Goal: Task Accomplishment & Management: Manage account settings

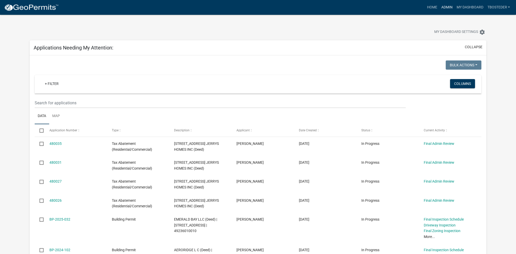
click at [443, 10] on link "Admin" at bounding box center [446, 8] width 15 height 10
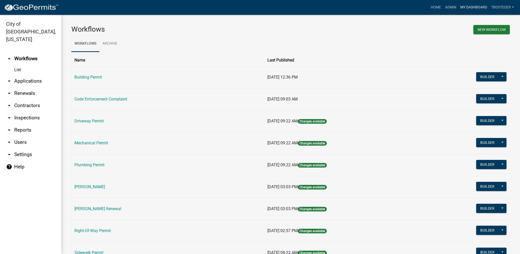
click at [470, 4] on link "My Dashboard" at bounding box center [473, 8] width 31 height 10
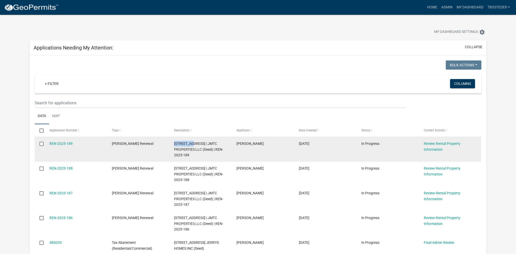
drag, startPoint x: 174, startPoint y: 141, endPoint x: 191, endPoint y: 144, distance: 17.1
click at [191, 144] on datatable-body-cell "511 S D ST | JMTC PROPERTIES LLC (Deed) | REN-2025-189" at bounding box center [200, 149] width 62 height 25
copy span "[STREET_ADDRESS]"
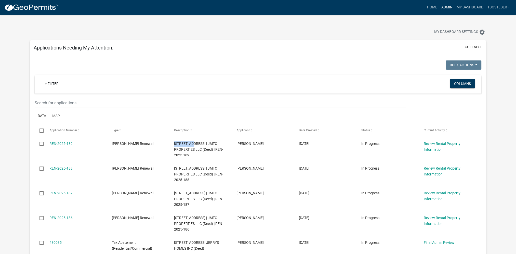
drag, startPoint x: 443, startPoint y: 8, endPoint x: 442, endPoint y: 4, distance: 4.4
click at [443, 8] on link "Admin" at bounding box center [446, 8] width 15 height 10
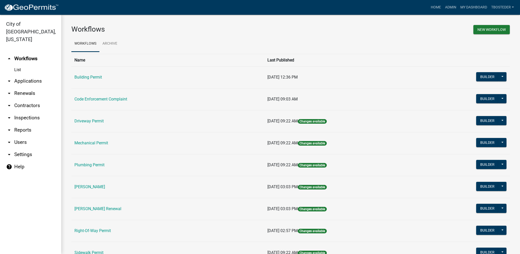
click at [111, 211] on td "[PERSON_NAME] Renewal" at bounding box center [167, 209] width 193 height 22
click at [111, 210] on link "[PERSON_NAME] Renewal" at bounding box center [97, 208] width 47 height 5
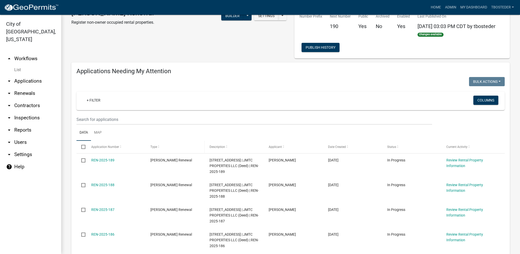
select select "1: 25"
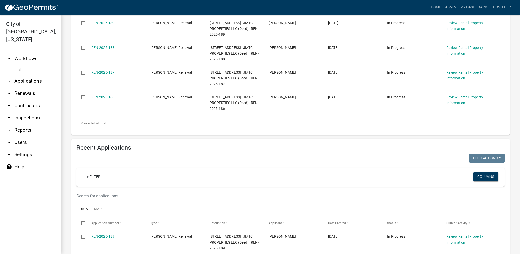
scroll to position [178, 0]
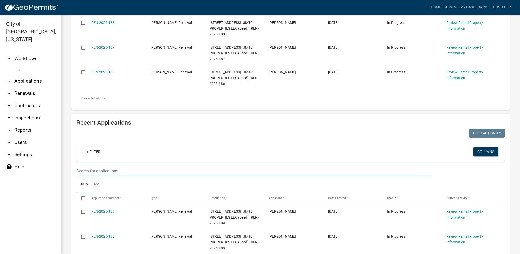
paste input "[STREET_ADDRESS]"
type input "[STREET_ADDRESS]"
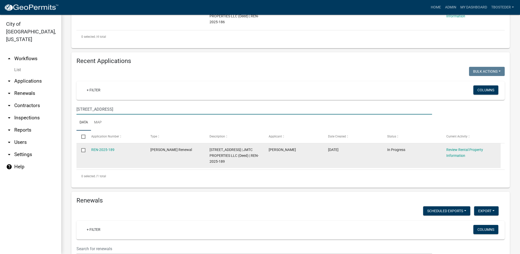
scroll to position [255, 0]
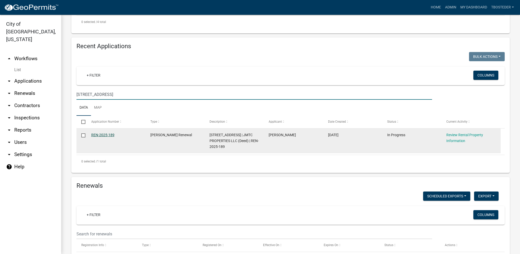
click at [106, 137] on link "REN-2025-189" at bounding box center [102, 135] width 23 height 4
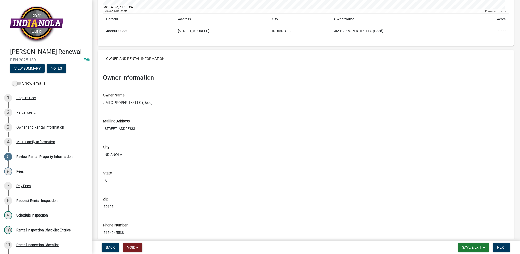
scroll to position [153, 0]
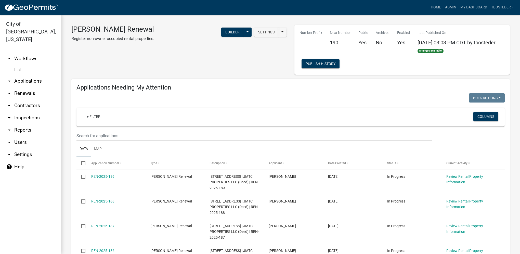
select select "1: 25"
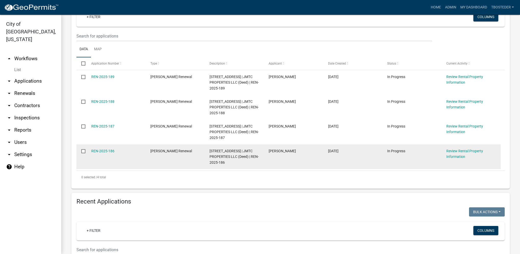
scroll to position [102, 0]
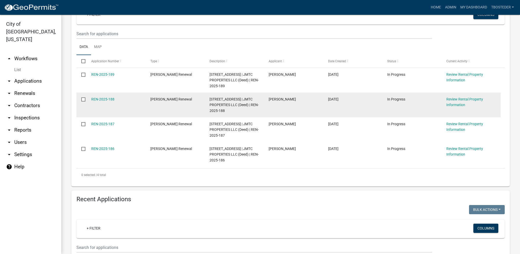
drag, startPoint x: 206, startPoint y: 98, endPoint x: 233, endPoint y: 101, distance: 27.4
click at [233, 101] on div "REN-2025-188 Rental Registration Renewal 1109 N 6TH ST | JMTC PROPERTIES LLC (D…" at bounding box center [288, 105] width 424 height 25
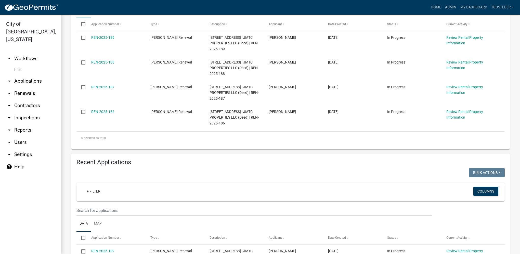
scroll to position [178, 0]
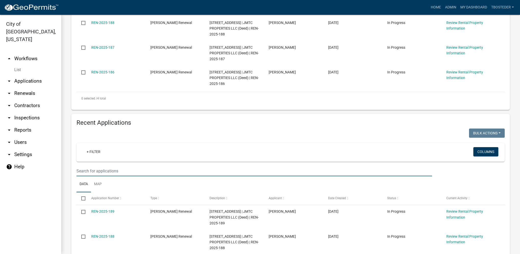
paste input "1109 N 6TH ST"
type input "1109 N 6TH ST"
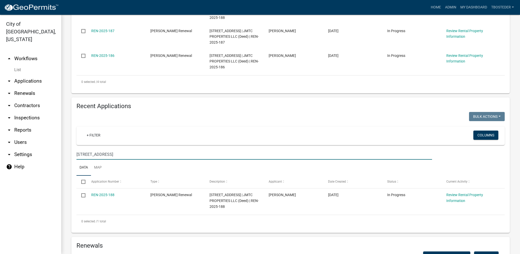
scroll to position [204, 0]
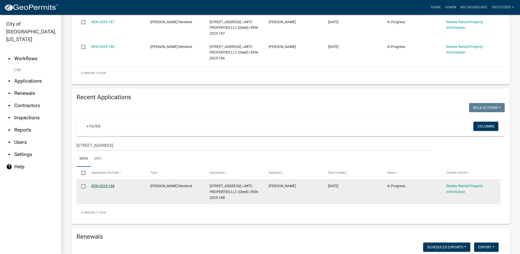
click at [102, 186] on link "REN-2025-188" at bounding box center [102, 186] width 23 height 4
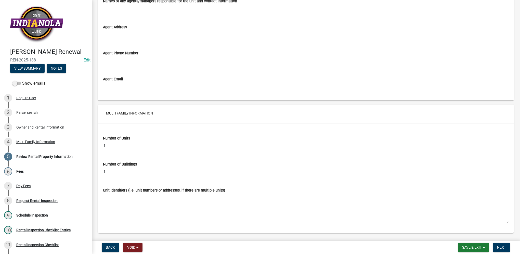
scroll to position [740, 0]
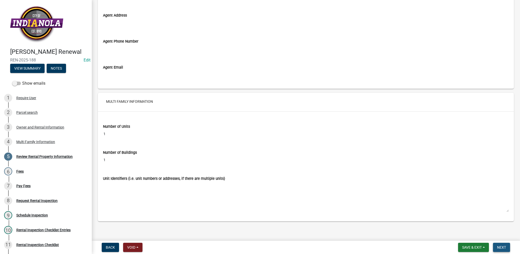
click at [505, 246] on span "Next" at bounding box center [501, 247] width 9 height 4
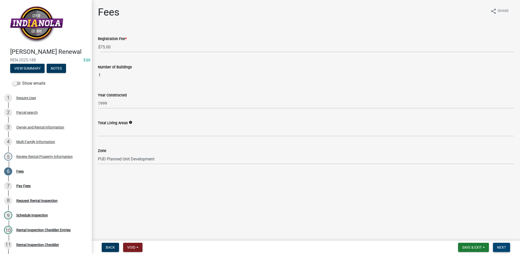
click at [502, 245] on span "Next" at bounding box center [501, 247] width 9 height 4
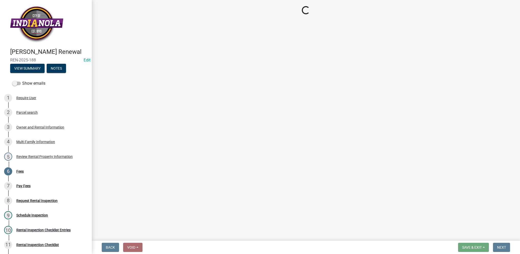
select select "3: 3"
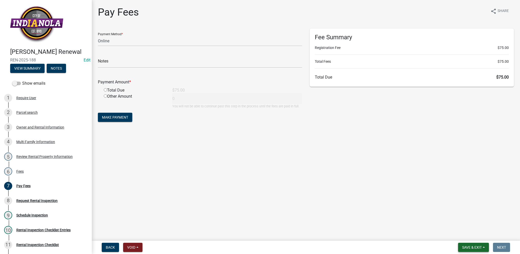
click at [462, 246] on span "Save & Exit" at bounding box center [472, 247] width 20 height 4
click at [465, 239] on button "Save & Exit" at bounding box center [468, 234] width 41 height 12
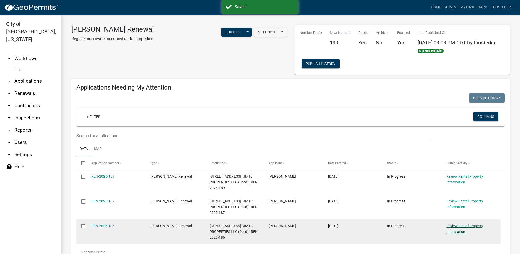
select select "1: 25"
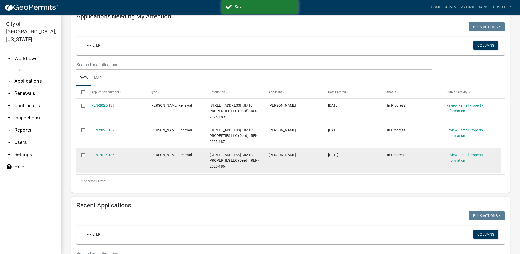
scroll to position [76, 0]
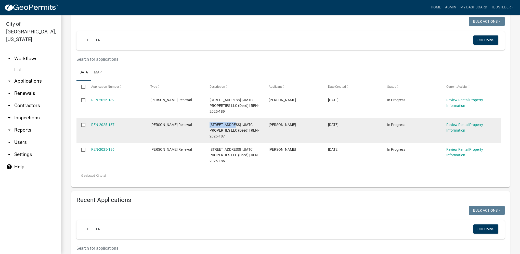
drag, startPoint x: 217, startPoint y: 126, endPoint x: 234, endPoint y: 128, distance: 16.9
click at [234, 128] on datatable-body-cell "1111 N 6TH ST | JMTC PROPERTIES LLC (Deed) | REN-2025-187" at bounding box center [234, 130] width 59 height 25
copy span "1111 N 6TH ST"
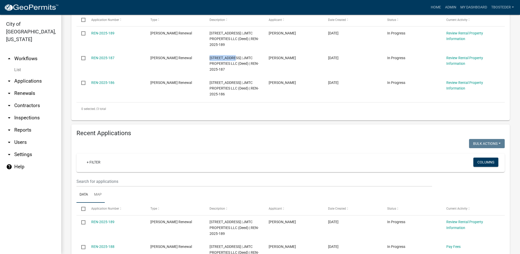
scroll to position [153, 0]
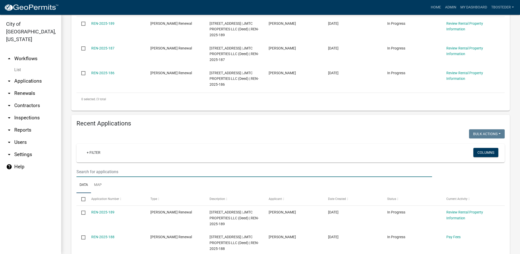
paste input "1111 N 6TH ST"
type input "1111 N 6TH ST"
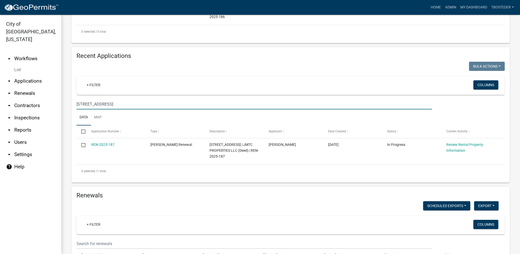
scroll to position [229, 0]
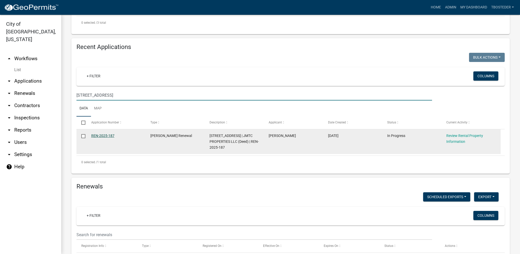
click at [112, 136] on link "REN-2025-187" at bounding box center [102, 136] width 23 height 4
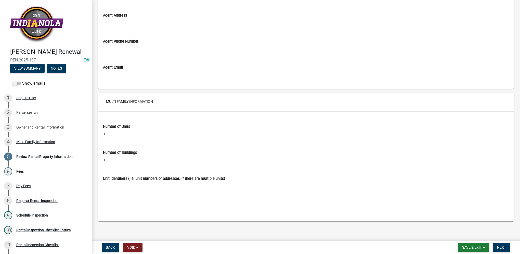
scroll to position [714, 0]
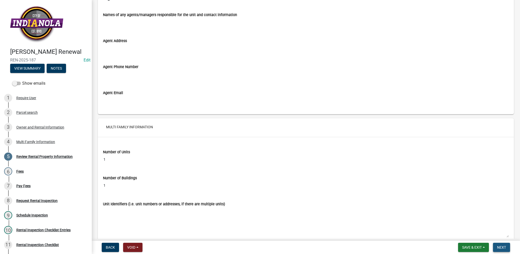
click at [507, 244] on button "Next" at bounding box center [501, 247] width 17 height 9
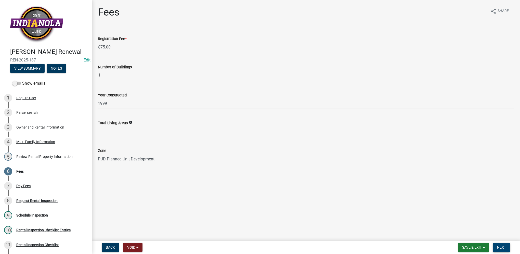
click at [506, 248] on button "Next" at bounding box center [501, 247] width 17 height 9
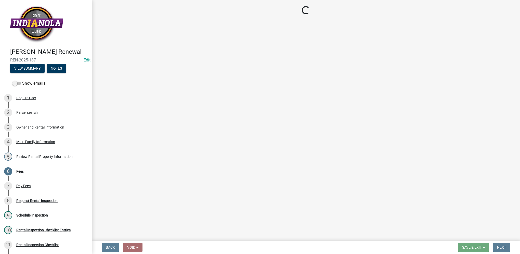
select select "3: 3"
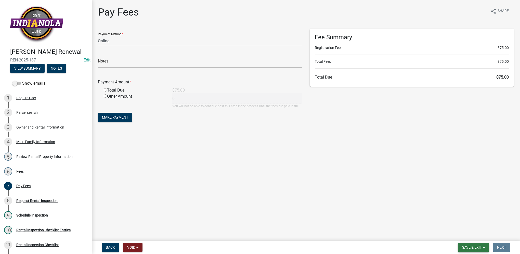
click at [469, 244] on button "Save & Exit" at bounding box center [473, 247] width 31 height 9
click at [468, 238] on button "Save & Exit" at bounding box center [468, 234] width 41 height 12
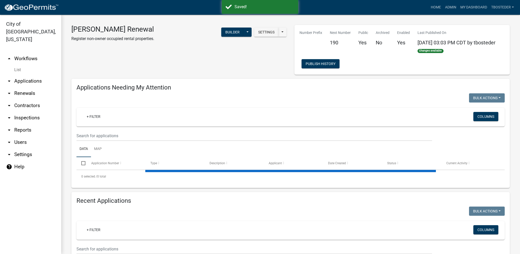
select select "1: 25"
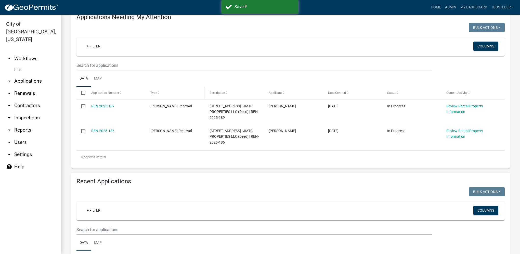
scroll to position [76, 0]
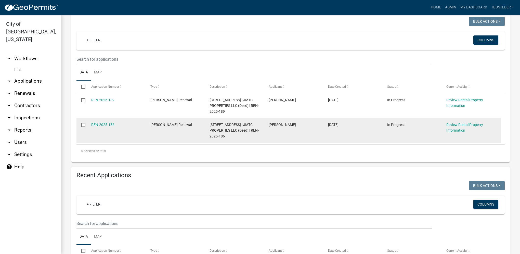
drag, startPoint x: 204, startPoint y: 124, endPoint x: 234, endPoint y: 125, distance: 30.4
click at [234, 125] on div "REN-2025-186 Rental Registration Renewal 1115 N 6TH ST | JMTC PROPERTIES LLC (D…" at bounding box center [288, 130] width 424 height 25
drag, startPoint x: 234, startPoint y: 125, endPoint x: 231, endPoint y: 126, distance: 2.9
copy div "1115 N 6TH ST"
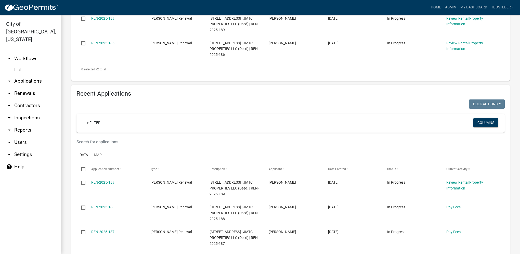
scroll to position [178, 0]
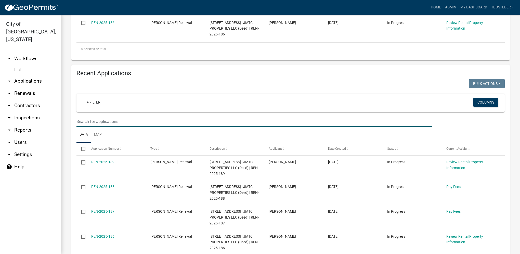
paste input "1115 N 6TH ST"
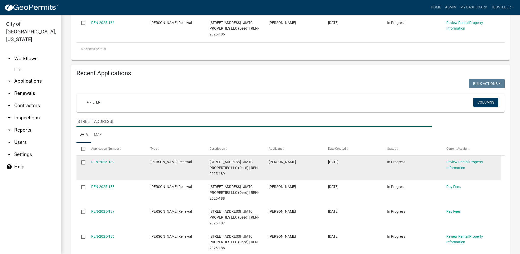
type input "1115 N 6TH ST"
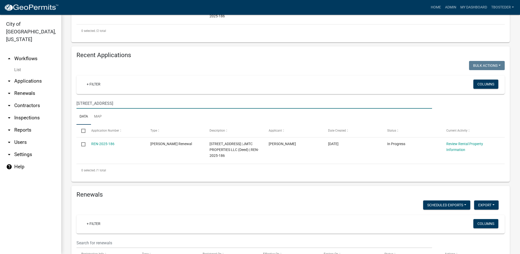
scroll to position [204, 0]
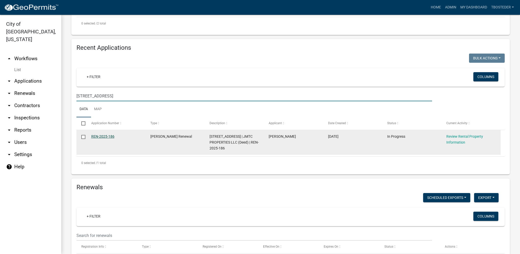
click at [111, 138] on link "REN-2025-186" at bounding box center [102, 136] width 23 height 4
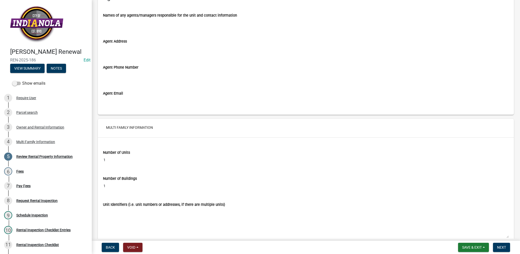
scroll to position [740, 0]
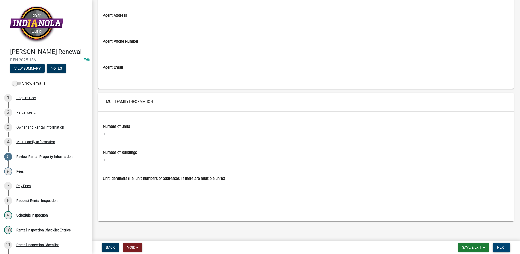
click at [502, 249] on button "Next" at bounding box center [501, 247] width 17 height 9
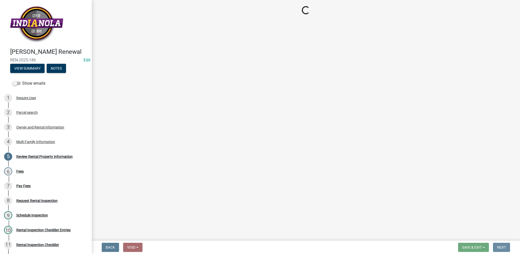
scroll to position [0, 0]
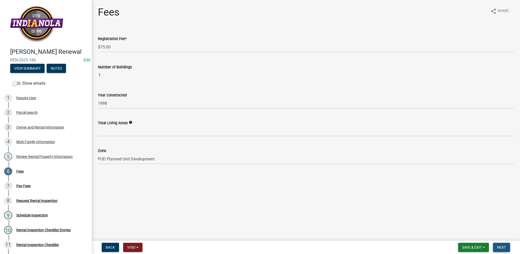
click at [502, 249] on button "Next" at bounding box center [501, 247] width 17 height 9
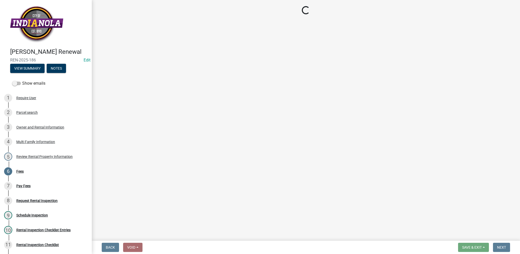
select select "3: 3"
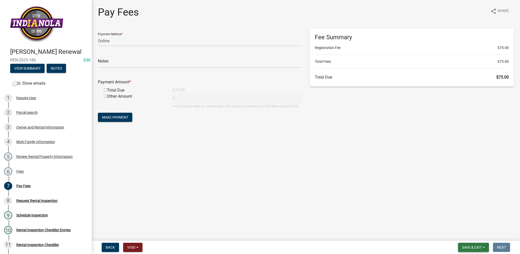
click at [462, 244] on button "Save & Exit" at bounding box center [473, 247] width 31 height 9
click at [462, 236] on button "Save & Exit" at bounding box center [468, 234] width 41 height 12
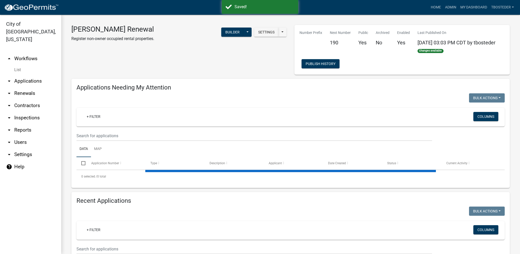
select select "1: 25"
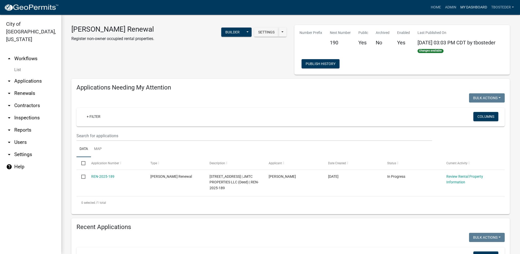
click at [462, 8] on link "My Dashboard" at bounding box center [473, 8] width 31 height 10
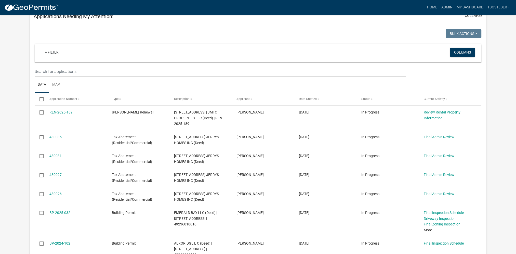
scroll to position [51, 0]
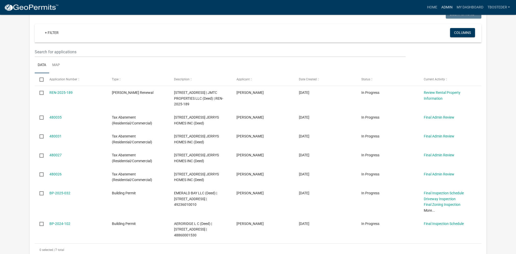
click at [449, 6] on link "Admin" at bounding box center [446, 8] width 15 height 10
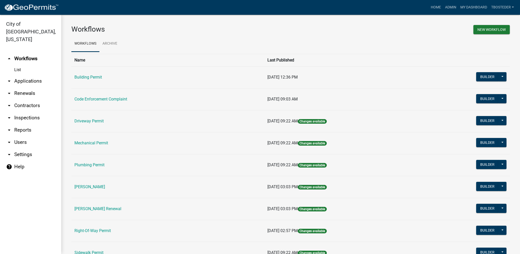
click at [33, 124] on link "arrow_drop_down Reports" at bounding box center [30, 130] width 61 height 12
select select "0: null"
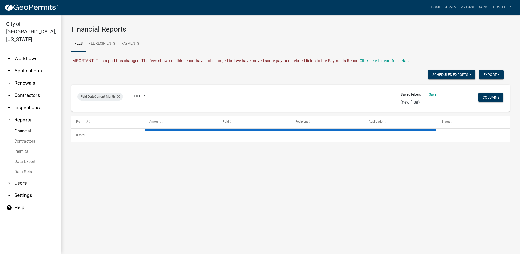
click at [31, 126] on link "Financial" at bounding box center [30, 131] width 61 height 10
select select "3: 100"
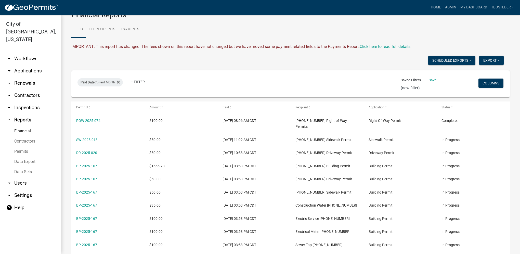
scroll to position [25, 0]
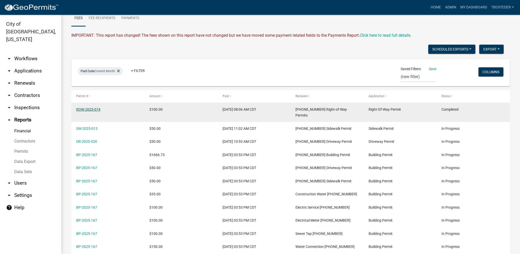
click at [94, 109] on link "ROW-2025-074" at bounding box center [88, 109] width 24 height 4
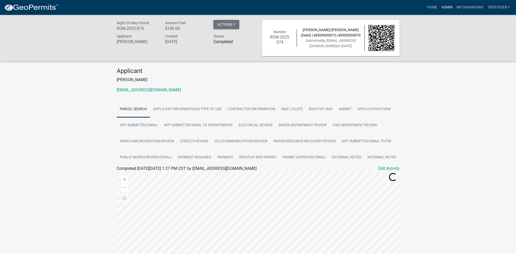
click at [443, 6] on link "Admin" at bounding box center [446, 8] width 15 height 10
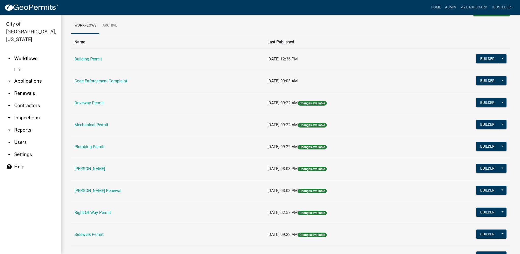
scroll to position [25, 0]
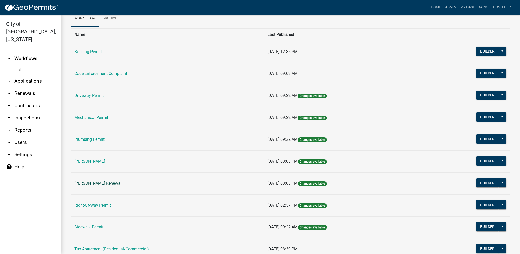
click at [109, 182] on link "[PERSON_NAME] Renewal" at bounding box center [97, 183] width 47 height 5
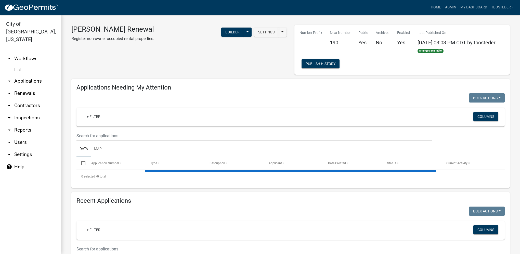
select select "1: 25"
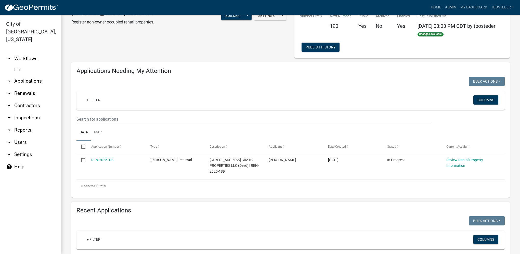
scroll to position [25, 0]
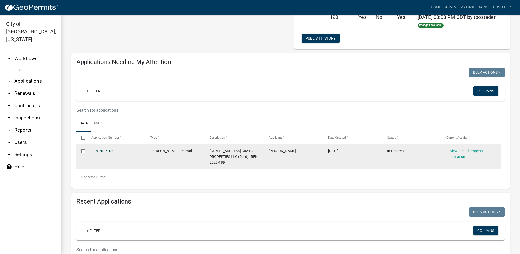
click at [99, 151] on link "REN-2025-189" at bounding box center [102, 151] width 23 height 4
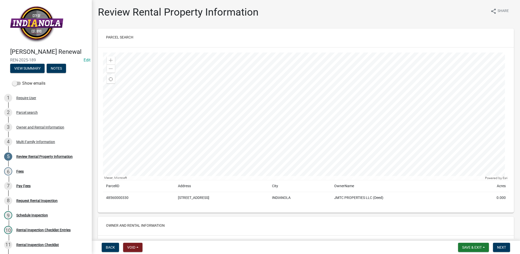
click at [38, 144] on div "Multi Family Information" at bounding box center [35, 142] width 39 height 4
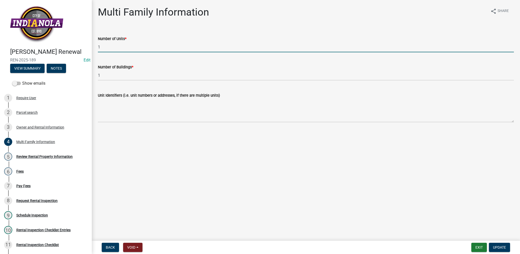
drag, startPoint x: 108, startPoint y: 46, endPoint x: 92, endPoint y: 40, distance: 17.2
click at [88, 45] on div "Rental Registration Renewal REN-2025-189 Edit View Summary Notes Show emails 1 …" at bounding box center [260, 127] width 520 height 254
type input "2"
click at [499, 245] on button "Update" at bounding box center [499, 247] width 21 height 9
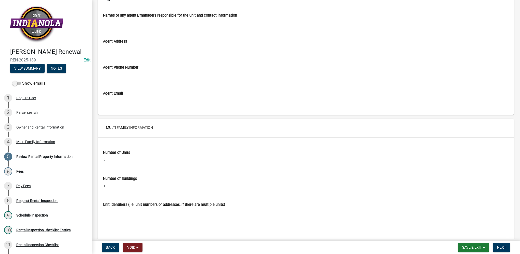
scroll to position [740, 0]
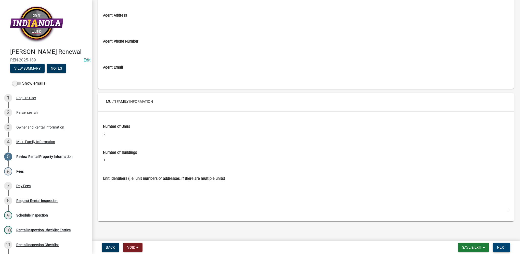
click at [500, 248] on span "Next" at bounding box center [501, 247] width 9 height 4
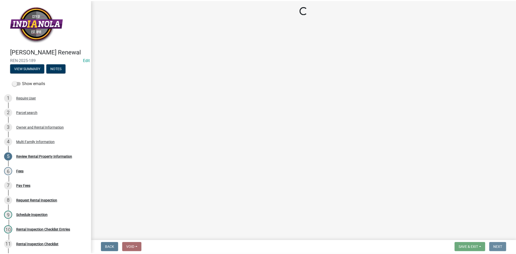
scroll to position [0, 0]
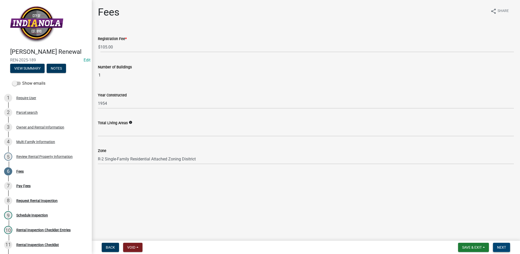
click at [501, 248] on span "Next" at bounding box center [501, 247] width 9 height 4
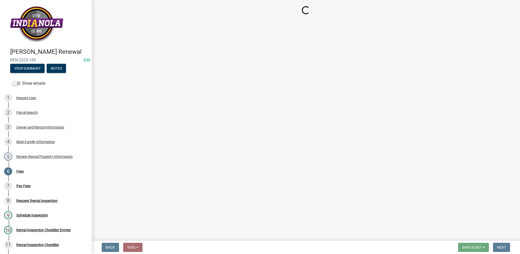
select select "3: 3"
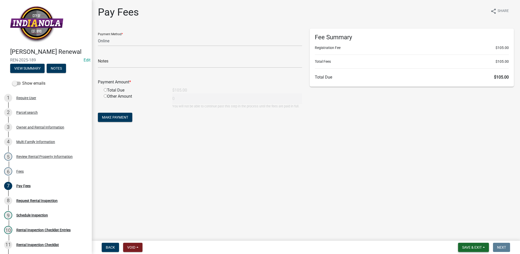
click at [478, 247] on span "Save & Exit" at bounding box center [472, 247] width 20 height 4
click at [476, 236] on button "Save & Exit" at bounding box center [468, 234] width 41 height 12
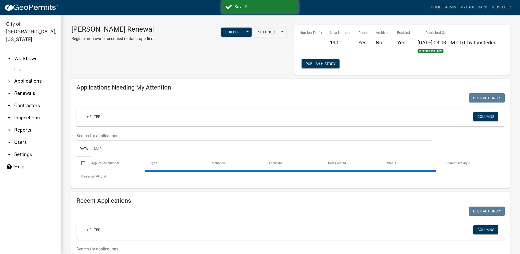
select select "1: 25"
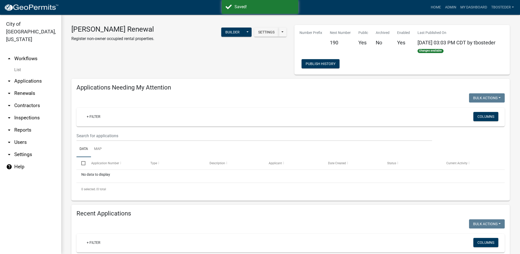
click at [35, 124] on link "arrow_drop_down Reports" at bounding box center [30, 130] width 61 height 12
select select "0: null"
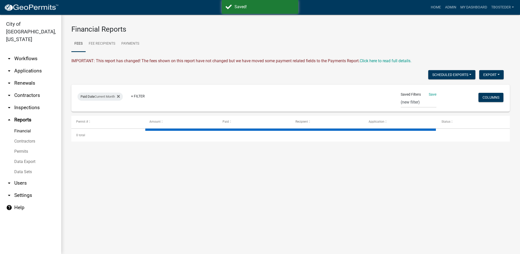
click at [28, 126] on link "Financial" at bounding box center [30, 131] width 61 height 10
select select "3: 100"
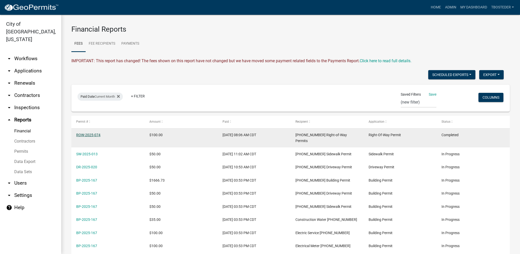
click at [90, 135] on link "ROW-2025-074" at bounding box center [88, 135] width 24 height 4
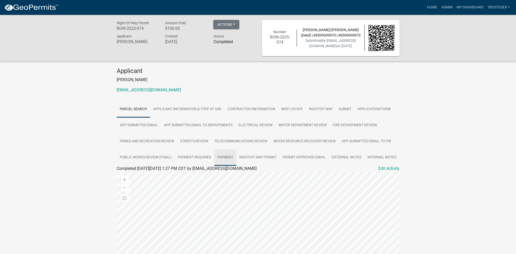
click at [230, 159] on link "Payment" at bounding box center [225, 157] width 22 height 16
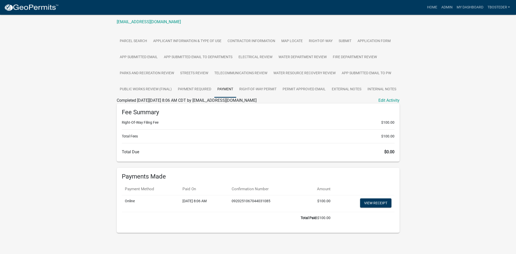
scroll to position [69, 0]
click at [464, 10] on link "My Dashboard" at bounding box center [469, 8] width 31 height 10
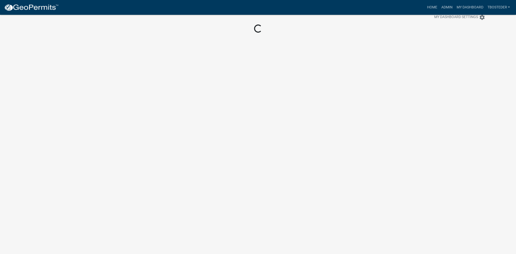
scroll to position [15, 0]
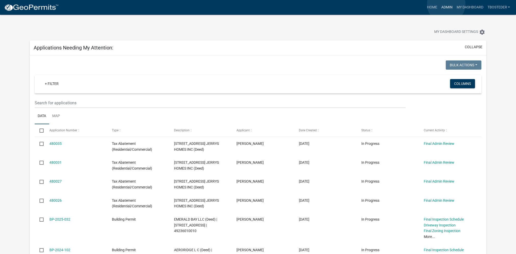
click at [446, 4] on link "Admin" at bounding box center [446, 8] width 15 height 10
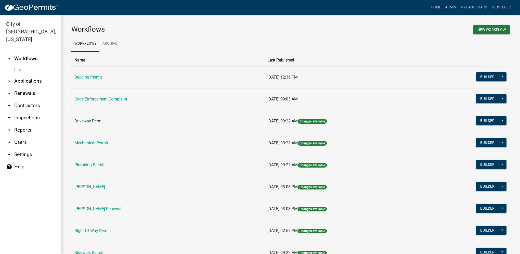
click at [102, 123] on link "Driveway Permit" at bounding box center [88, 121] width 29 height 5
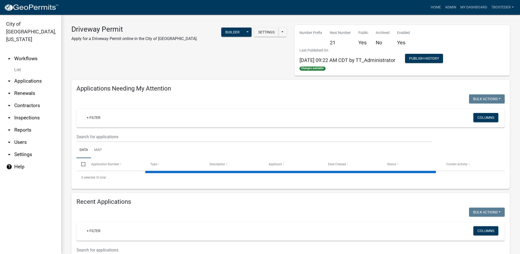
select select "1: 25"
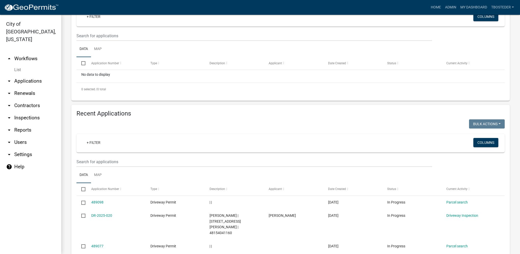
scroll to position [102, 0]
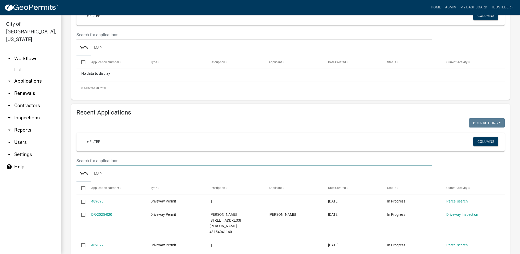
click at [109, 163] on input "text" at bounding box center [254, 160] width 356 height 10
type input "488252"
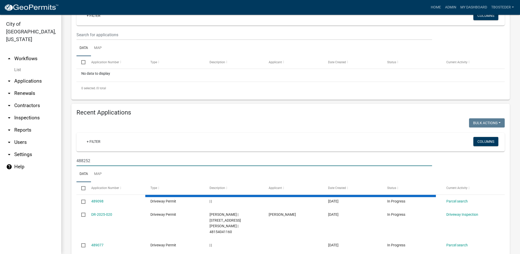
scroll to position [92, 0]
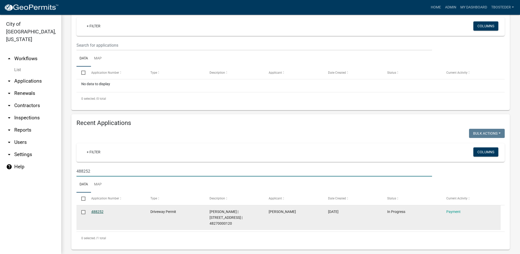
click at [99, 211] on link "488252" at bounding box center [97, 212] width 12 height 4
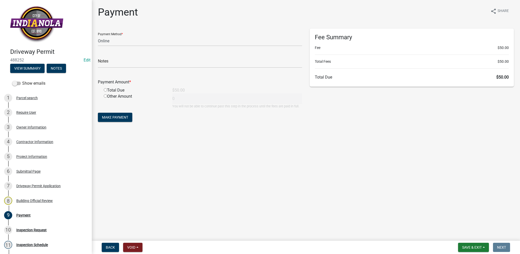
drag, startPoint x: 230, startPoint y: 227, endPoint x: 274, endPoint y: 228, distance: 43.6
click at [230, 227] on main "Payment share Share Payment Method * Credit Card POS Check Cash Online Notes Pa…" at bounding box center [306, 119] width 428 height 239
click at [101, 44] on select "Credit Card POS Check Cash Online" at bounding box center [200, 41] width 204 height 10
select select "1: 0"
click at [98, 36] on select "Credit Card POS Check Cash Online" at bounding box center [200, 41] width 204 height 10
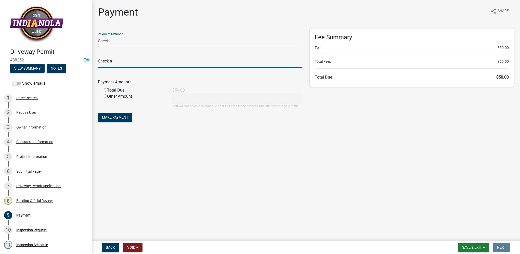
click at [105, 65] on input "text" at bounding box center [200, 62] width 204 height 10
type input "1089"
click at [104, 90] on input "radio" at bounding box center [105, 89] width 3 height 3
radio input "true"
type input "50"
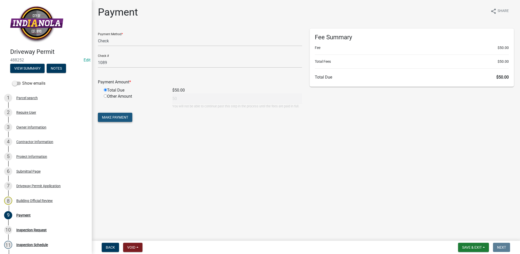
click at [123, 113] on button "Make Payment" at bounding box center [115, 117] width 34 height 9
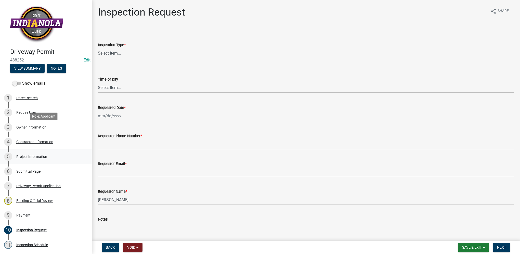
scroll to position [75, 0]
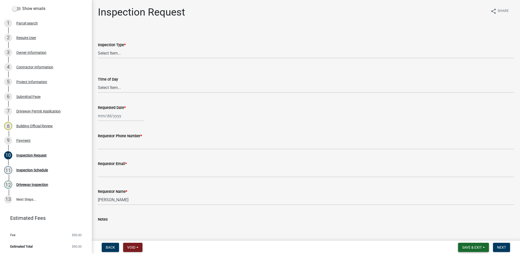
click at [476, 249] on span "Save & Exit" at bounding box center [472, 247] width 20 height 4
click at [475, 239] on button "Save & Exit" at bounding box center [468, 234] width 41 height 12
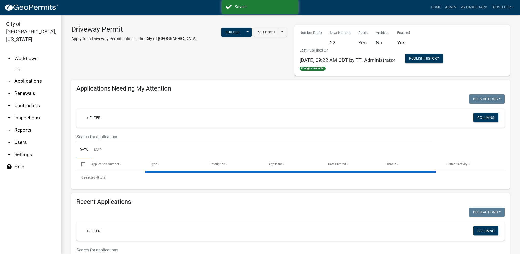
select select "1: 25"
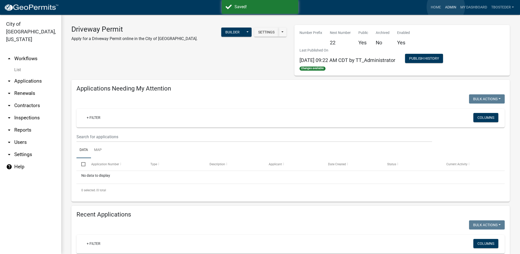
click at [446, 7] on link "Admin" at bounding box center [450, 8] width 15 height 10
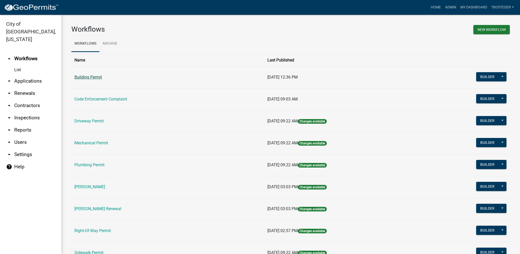
click at [93, 78] on link "Building Permit" at bounding box center [88, 77] width 28 height 5
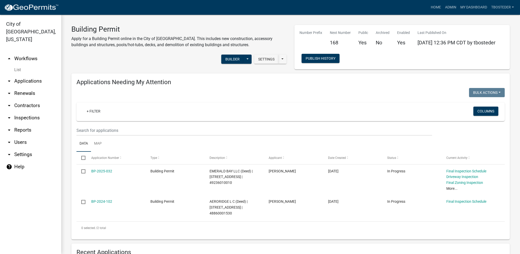
select select "1: 25"
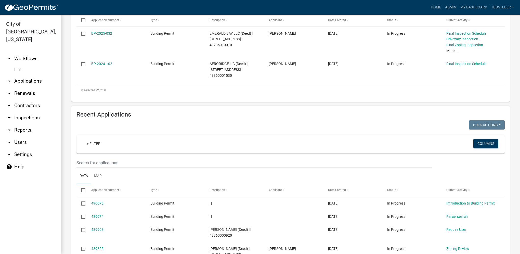
scroll to position [153, 0]
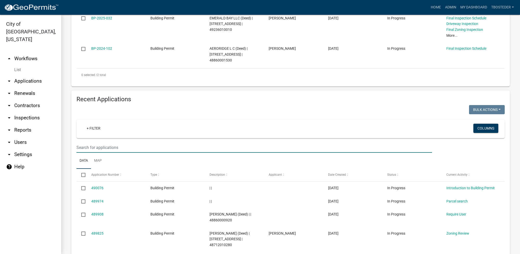
click at [132, 149] on input "text" at bounding box center [254, 147] width 356 height 10
type input "1306 n 9th"
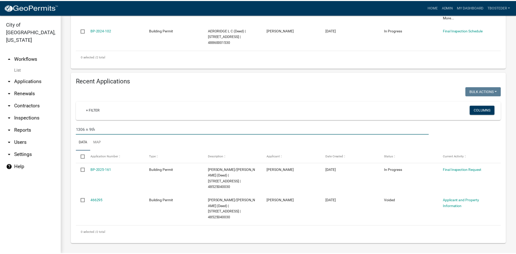
scroll to position [161, 0]
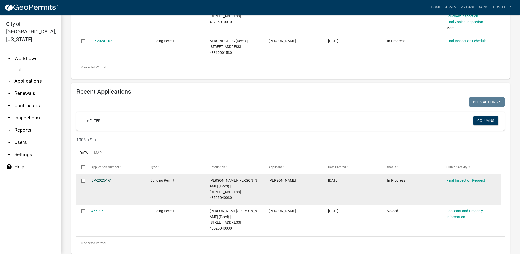
click at [106, 181] on link "BP-2025-161" at bounding box center [101, 180] width 21 height 4
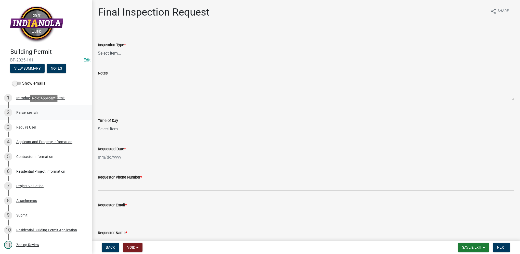
click at [29, 112] on div "Parcel search" at bounding box center [26, 113] width 21 height 4
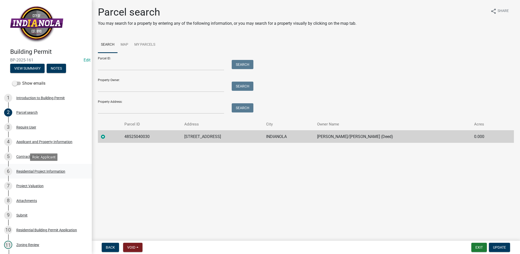
click at [42, 170] on div "Residential Project Information" at bounding box center [40, 172] width 49 height 4
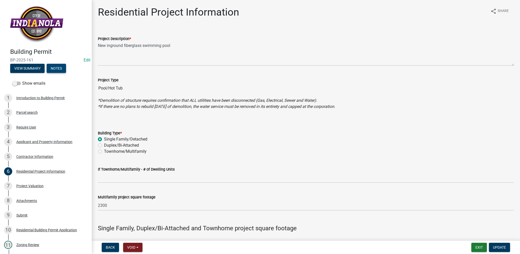
click at [58, 69] on button "Notes" at bounding box center [56, 68] width 19 height 9
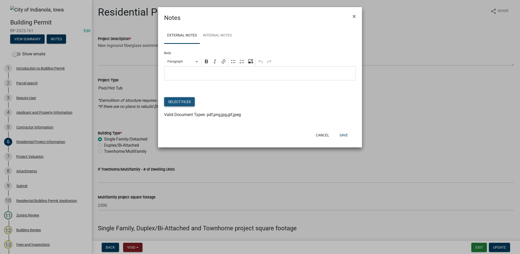
click at [187, 102] on button "Select files" at bounding box center [179, 101] width 31 height 9
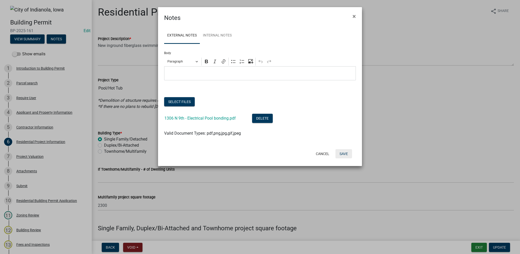
click at [342, 151] on button "Save" at bounding box center [343, 153] width 17 height 9
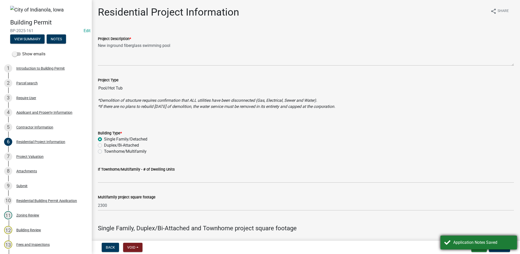
click at [470, 243] on div "Application Notes Saved" at bounding box center [483, 242] width 60 height 6
click at [480, 248] on button "Exit" at bounding box center [479, 247] width 16 height 9
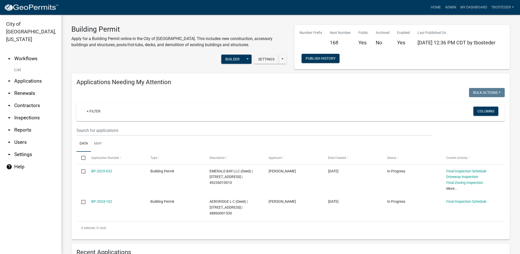
select select "1: 25"
click at [467, 6] on link "My Dashboard" at bounding box center [473, 8] width 31 height 10
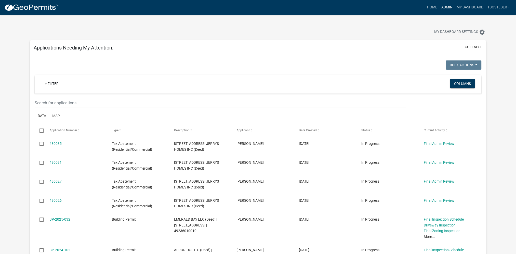
drag, startPoint x: 448, startPoint y: 5, endPoint x: 336, endPoint y: 31, distance: 115.0
click at [448, 5] on link "Admin" at bounding box center [446, 8] width 15 height 10
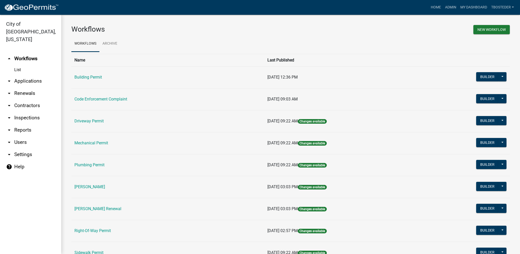
click at [31, 124] on link "arrow_drop_down Reports" at bounding box center [30, 130] width 61 height 12
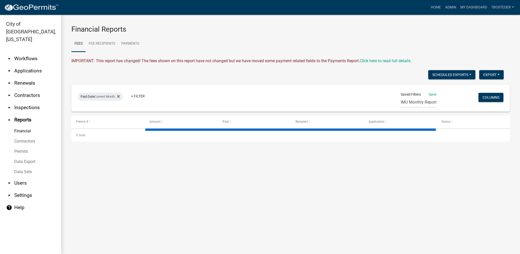
click at [24, 126] on link "Financial" at bounding box center [30, 131] width 61 height 10
select select "3: 100"
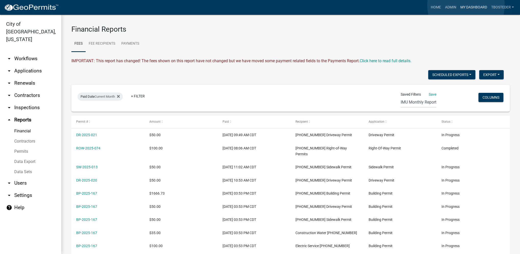
click at [466, 5] on link "My Dashboard" at bounding box center [473, 8] width 31 height 10
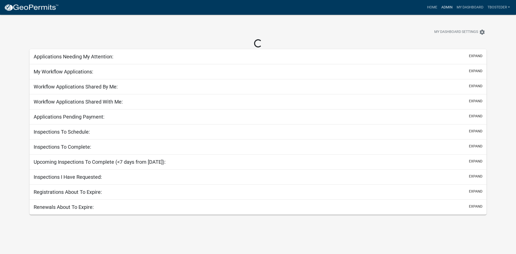
click at [443, 6] on link "Admin" at bounding box center [446, 8] width 15 height 10
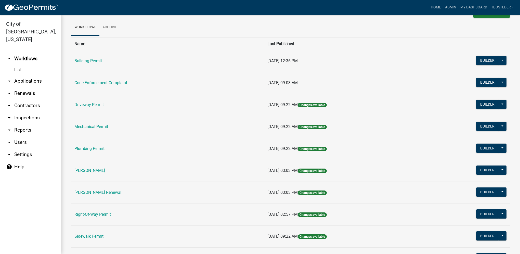
scroll to position [25, 0]
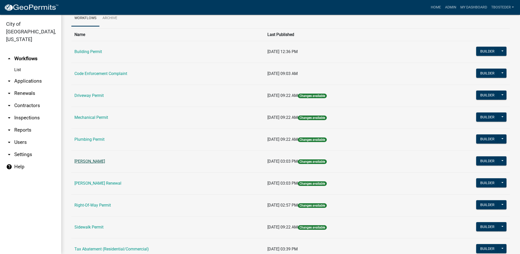
click at [105, 161] on link "[PERSON_NAME]" at bounding box center [89, 161] width 31 height 5
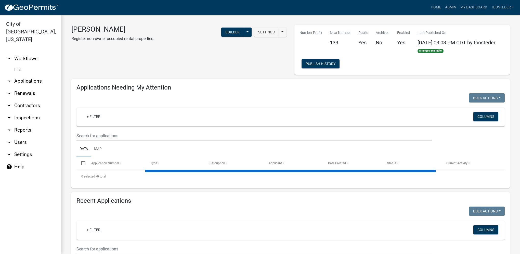
select select "1: 25"
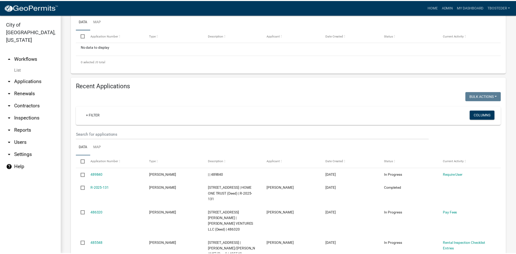
scroll to position [153, 0]
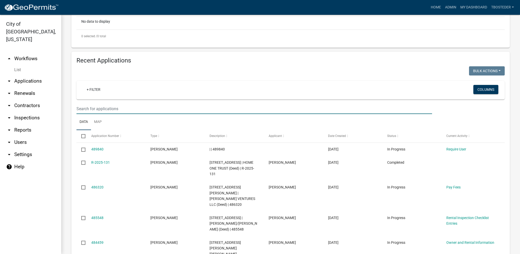
paste input "[STREET_ADDRESS]"
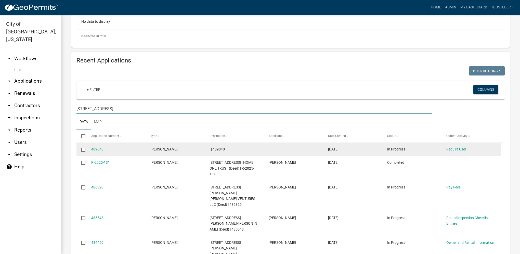
type input "[STREET_ADDRESS]"
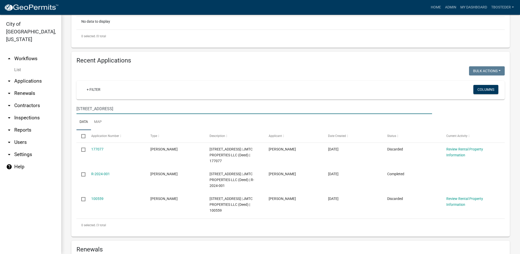
click at [101, 174] on link "R-2024-001" at bounding box center [100, 174] width 19 height 4
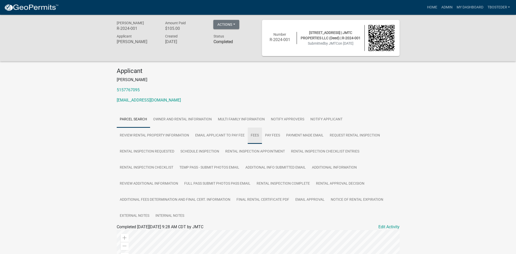
click at [253, 130] on link "Fees" at bounding box center [255, 135] width 14 height 16
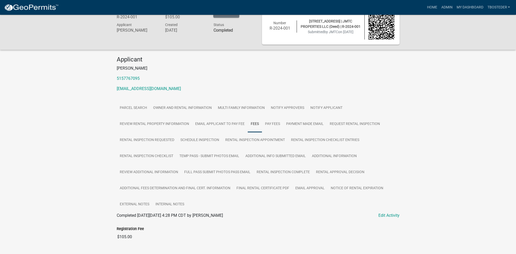
scroll to position [7, 0]
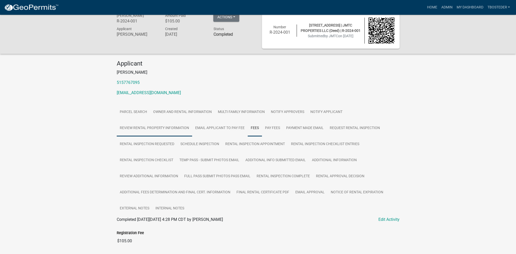
click at [178, 134] on link "Review Rental Property Information" at bounding box center [154, 128] width 75 height 16
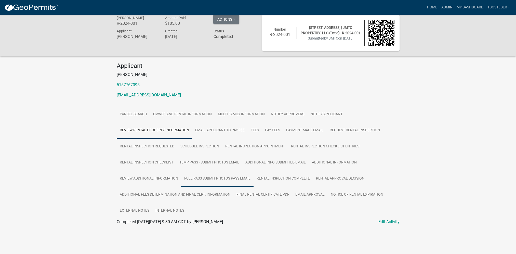
scroll to position [0, 0]
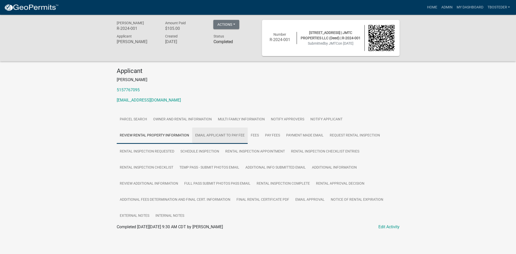
click at [238, 133] on link "Email Applicant to Pay Fee" at bounding box center [220, 135] width 56 height 16
click at [240, 122] on link "Multi Family Information" at bounding box center [241, 119] width 53 height 16
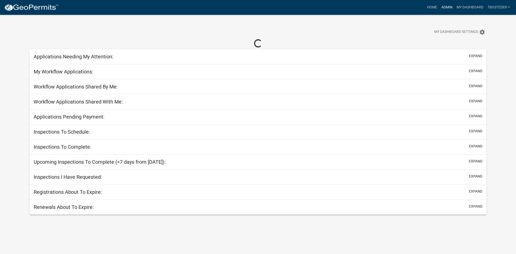
click at [444, 7] on link "Admin" at bounding box center [446, 8] width 15 height 10
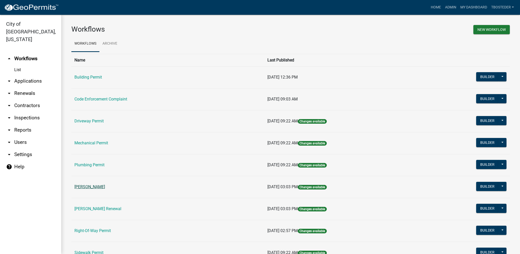
click at [95, 185] on link "[PERSON_NAME]" at bounding box center [89, 186] width 31 height 5
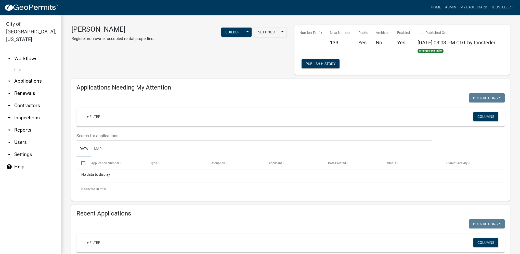
select select "1: 25"
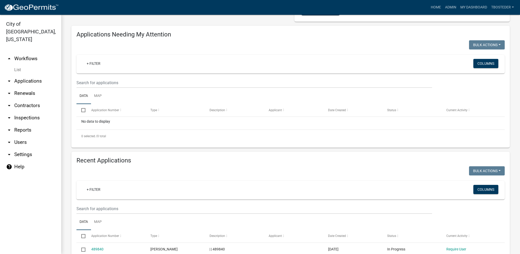
scroll to position [76, 0]
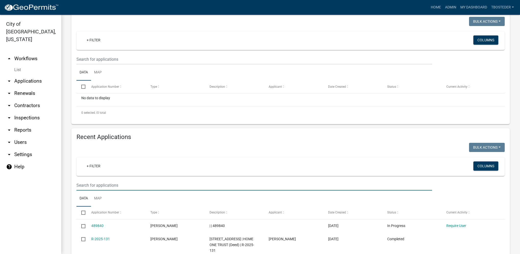
paste input "1109 N 6TH ST"
type input "1109 N 6TH ST"
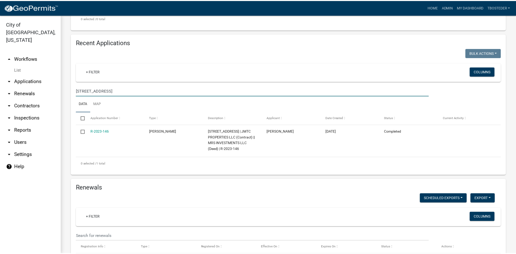
scroll to position [200, 0]
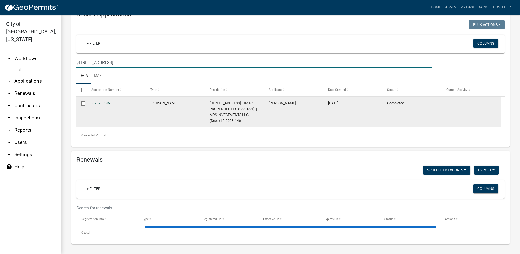
click at [98, 104] on link "R-2023-146" at bounding box center [100, 103] width 19 height 4
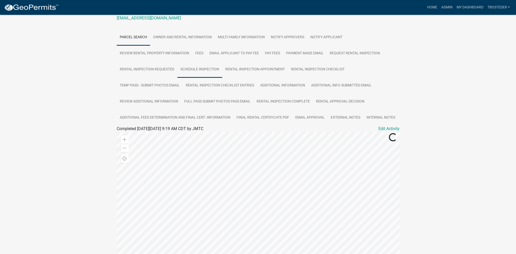
scroll to position [76, 0]
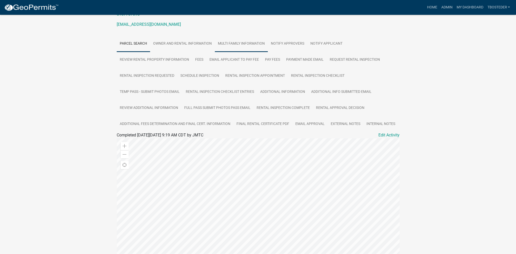
click at [259, 46] on link "Multi Family Information" at bounding box center [241, 44] width 53 height 16
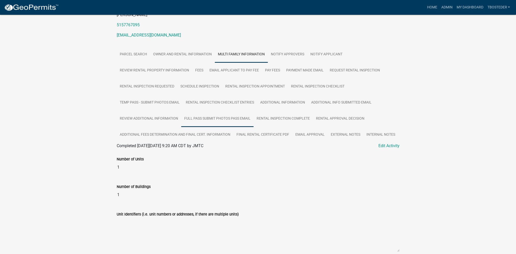
scroll to position [88, 0]
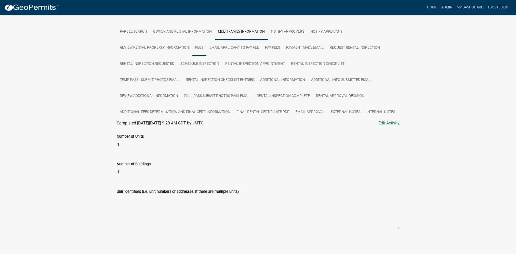
click at [197, 47] on link "Fees" at bounding box center [199, 48] width 14 height 16
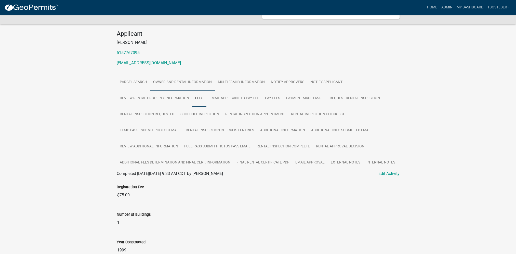
scroll to position [66, 0]
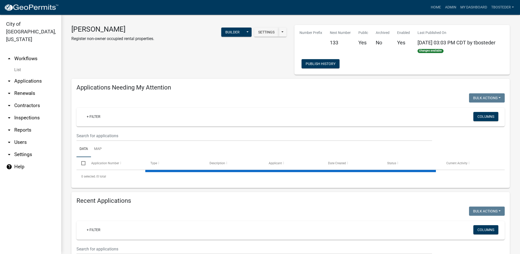
select select "1: 25"
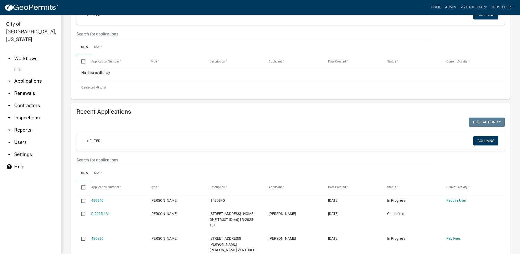
scroll to position [102, 0]
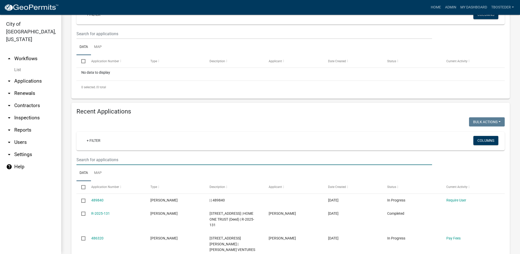
paste input "1111 N 6TH ST"
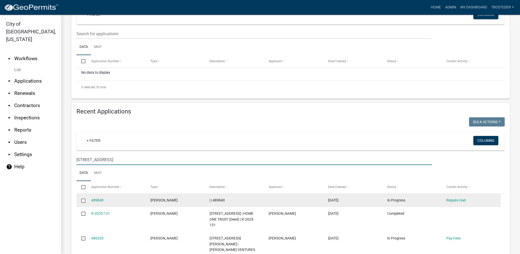
type input "1111 N 6TH ST"
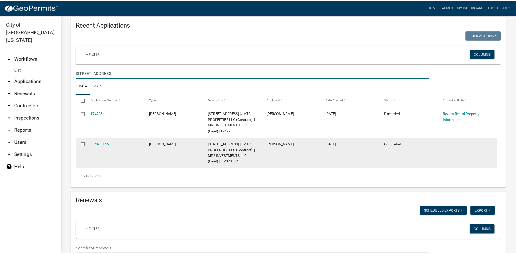
scroll to position [204, 0]
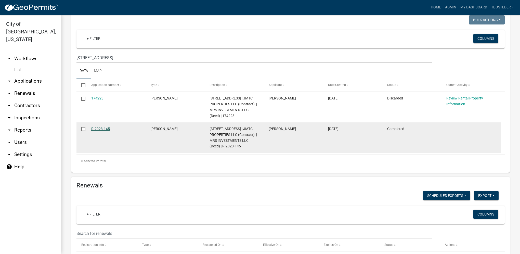
click at [93, 129] on link "R-2023-145" at bounding box center [100, 129] width 19 height 4
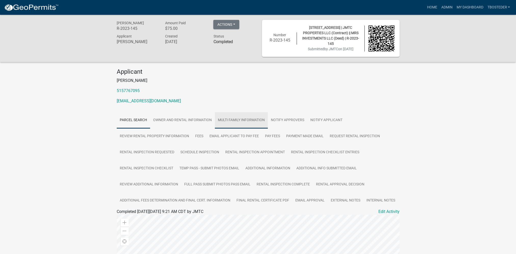
click at [226, 120] on link "Multi Family Information" at bounding box center [241, 120] width 53 height 16
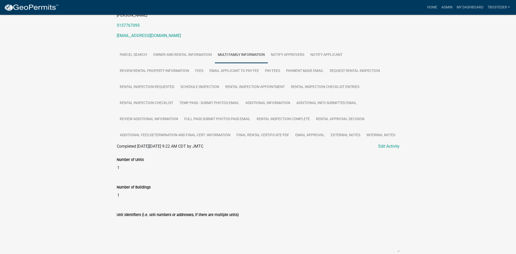
scroll to position [76, 0]
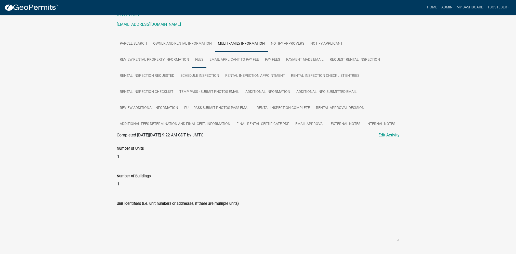
click at [198, 58] on link "Fees" at bounding box center [199, 60] width 14 height 16
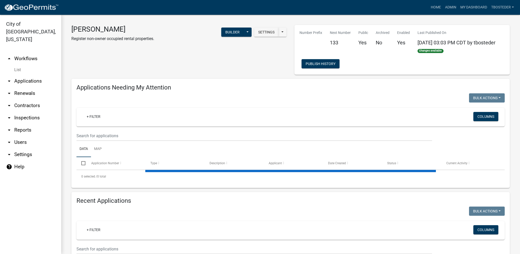
select select "1: 25"
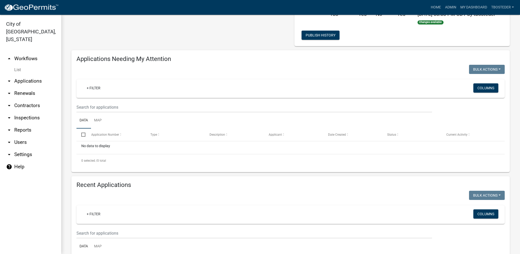
scroll to position [102, 0]
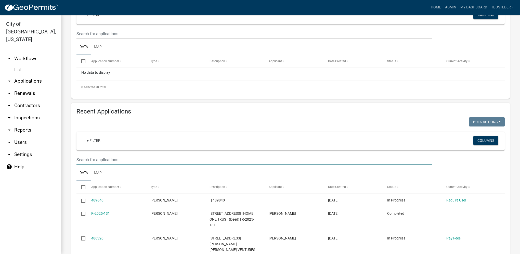
paste input "1115 N 6TH ST"
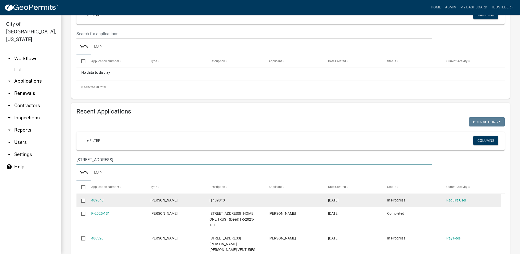
type input "1115 N 6TH ST"
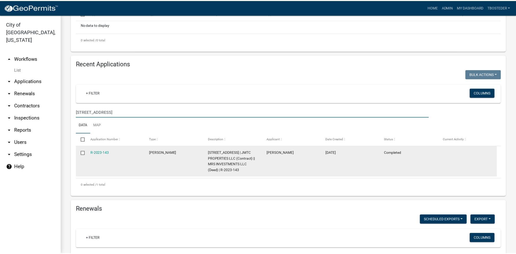
scroll to position [153, 0]
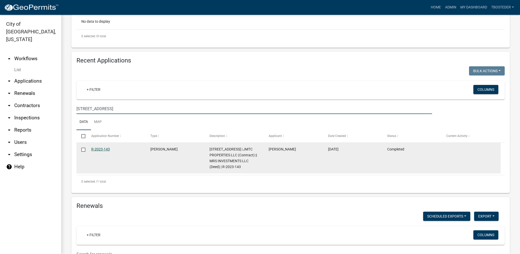
click at [102, 150] on link "R-2023-143" at bounding box center [100, 149] width 19 height 4
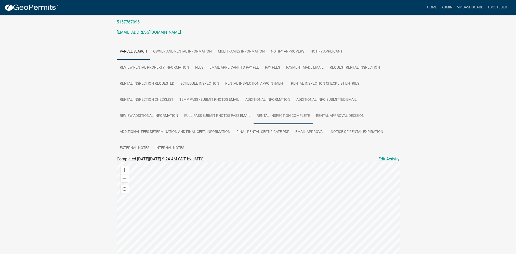
scroll to position [102, 0]
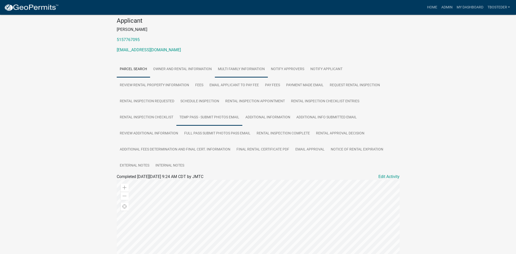
click at [236, 63] on link "Multi Family Information" at bounding box center [241, 69] width 53 height 16
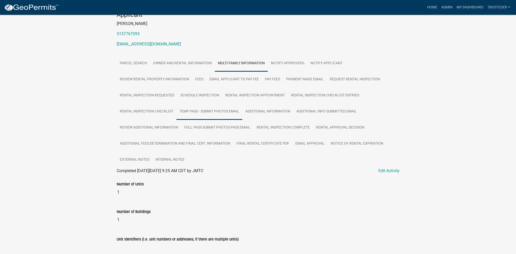
scroll to position [91, 0]
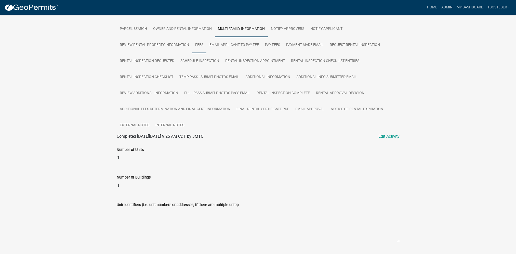
click at [194, 44] on link "Fees" at bounding box center [199, 45] width 14 height 16
